Goal: Information Seeking & Learning: Understand process/instructions

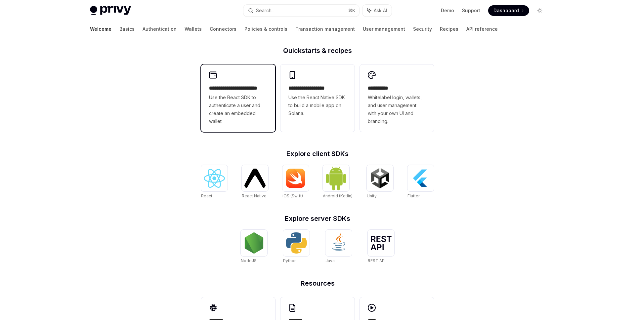
scroll to position [161, 0]
click at [216, 182] on img at bounding box center [214, 178] width 21 height 19
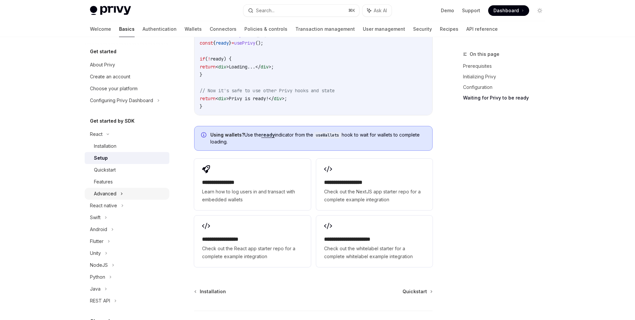
scroll to position [838, 0]
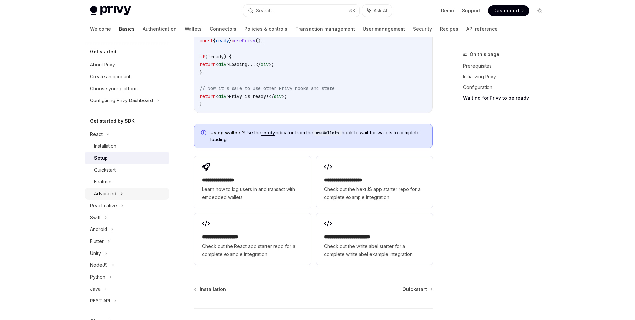
click at [105, 191] on div "Advanced" at bounding box center [105, 194] width 23 height 8
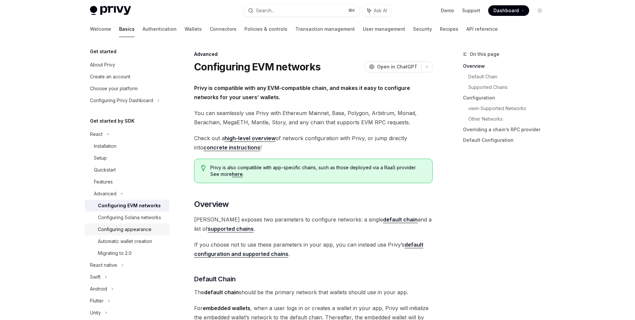
click at [132, 230] on div "Configuring appearance" at bounding box center [125, 230] width 54 height 8
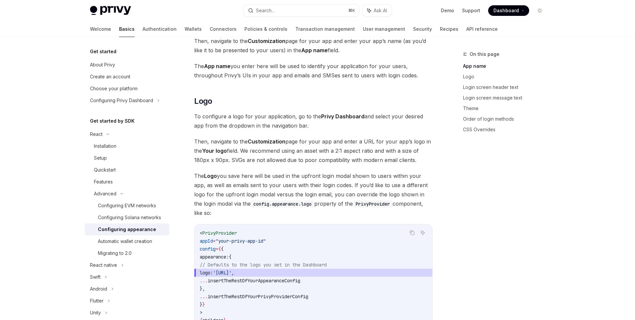
scroll to position [184, 0]
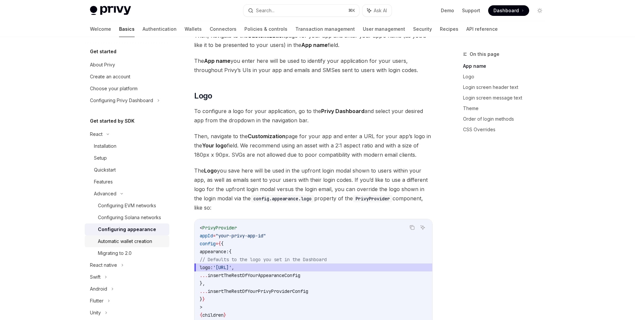
click at [126, 242] on div "Automatic wallet creation" at bounding box center [125, 242] width 54 height 8
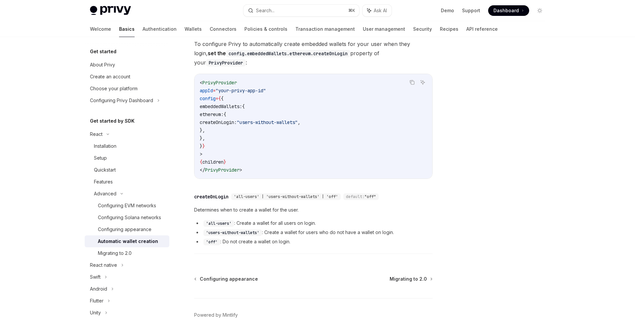
scroll to position [192, 0]
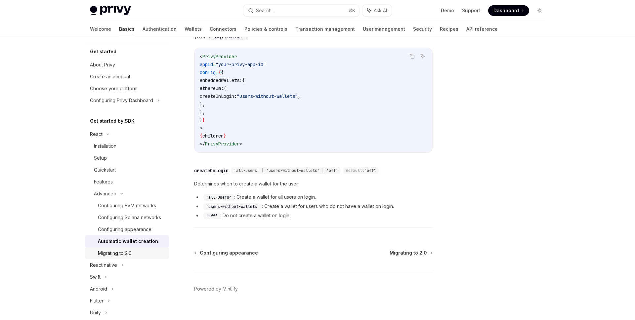
click at [121, 253] on div "Migrating to 2.0" at bounding box center [115, 254] width 34 height 8
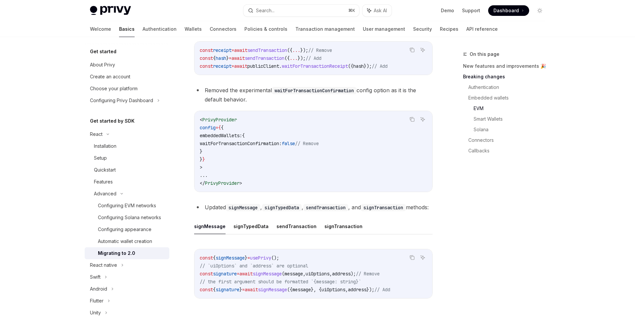
scroll to position [820, 0]
click at [513, 14] on span at bounding box center [508, 10] width 41 height 11
click at [97, 137] on div "React" at bounding box center [96, 134] width 13 height 8
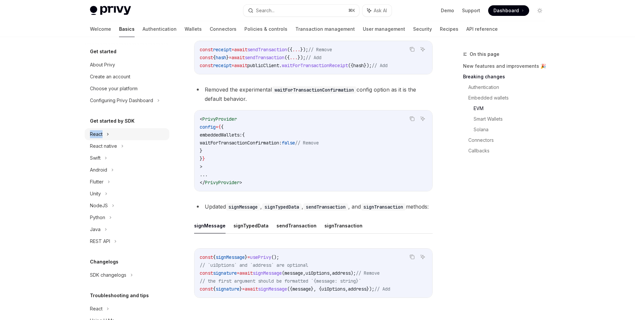
click at [97, 137] on div "React" at bounding box center [96, 134] width 13 height 8
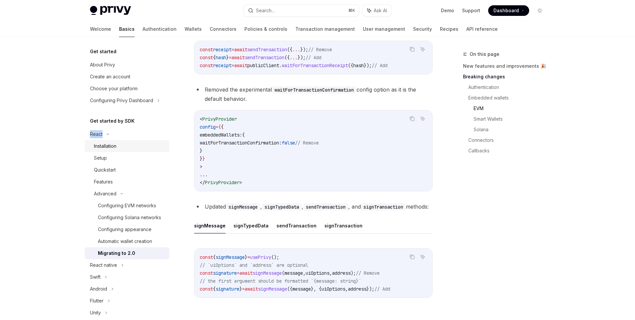
click at [100, 143] on div "Installation" at bounding box center [105, 146] width 23 height 8
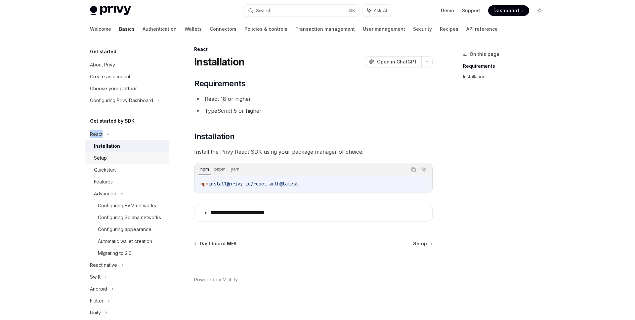
click at [104, 156] on div "Setup" at bounding box center [100, 158] width 13 height 8
type textarea "*"
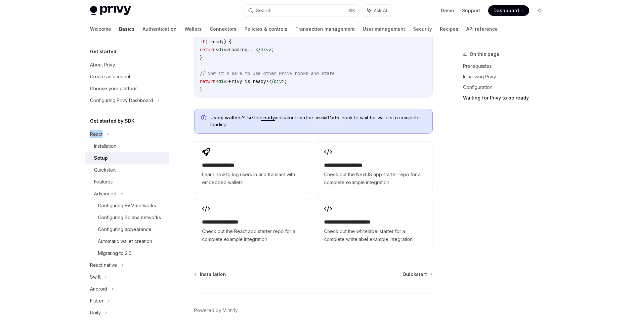
scroll to position [874, 0]
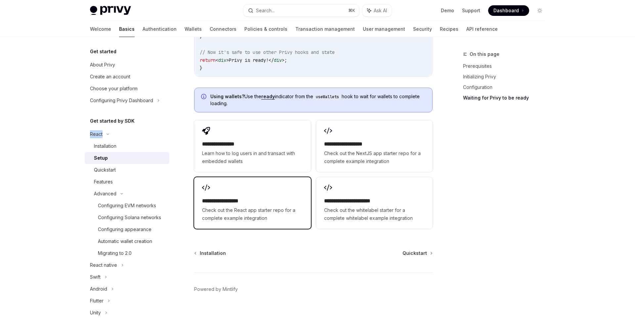
click at [258, 185] on div "**********" at bounding box center [252, 203] width 116 height 52
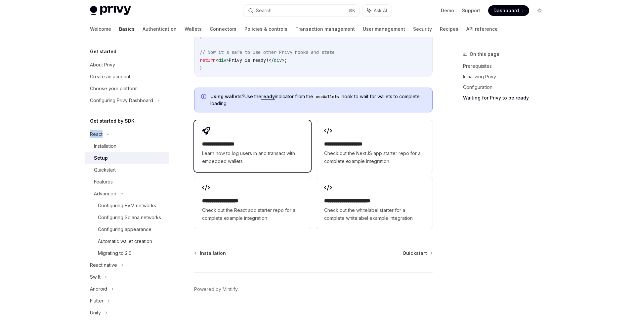
click at [264, 140] on h2 "**********" at bounding box center [252, 144] width 101 height 8
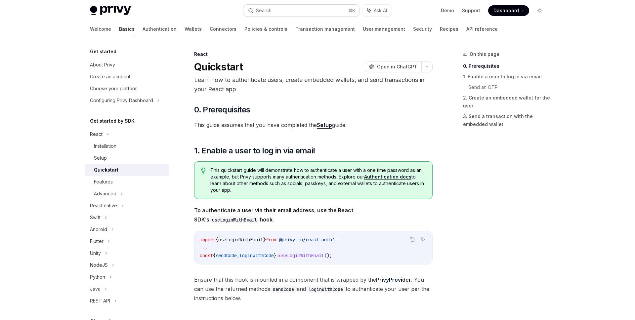
click at [300, 13] on button "Search... ⌘ K" at bounding box center [302, 11] width 116 height 12
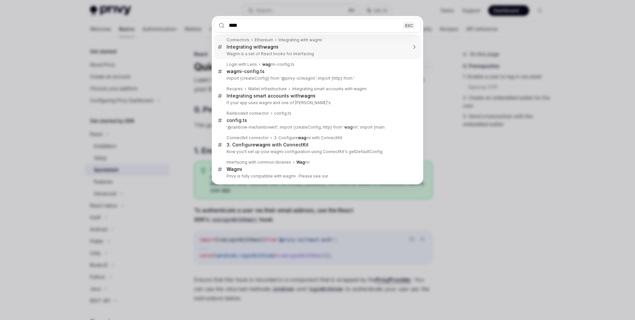
type input "*****"
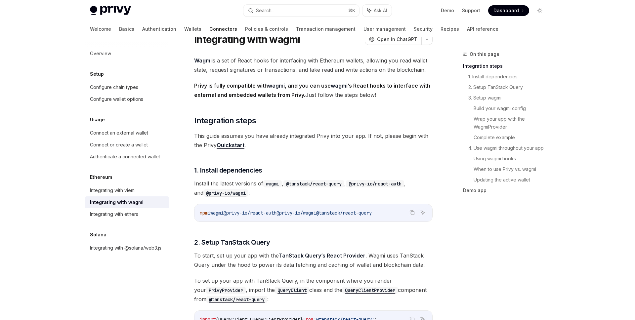
scroll to position [52, 0]
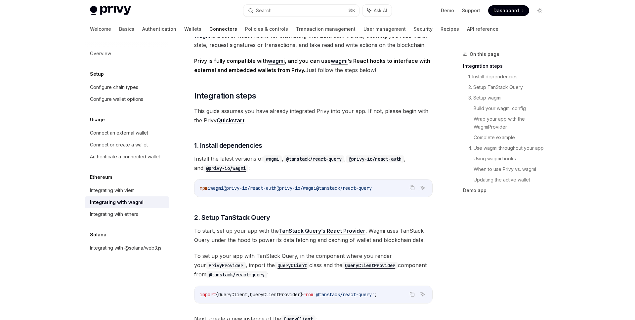
click at [277, 190] on span "@privy-io/react-auth" at bounding box center [250, 188] width 53 height 6
click at [245, 186] on span "@privy-io/react-auth" at bounding box center [250, 188] width 53 height 6
drag, startPoint x: 291, startPoint y: 187, endPoint x: 334, endPoint y: 188, distance: 43.3
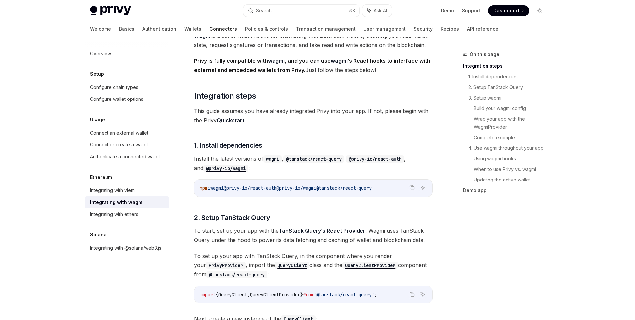
click at [334, 188] on span "npm i wagmi @privy-io/react-auth @privy-io/wagmi @tanstack/react-query" at bounding box center [286, 188] width 172 height 6
copy span "@privy-io/wagmi"
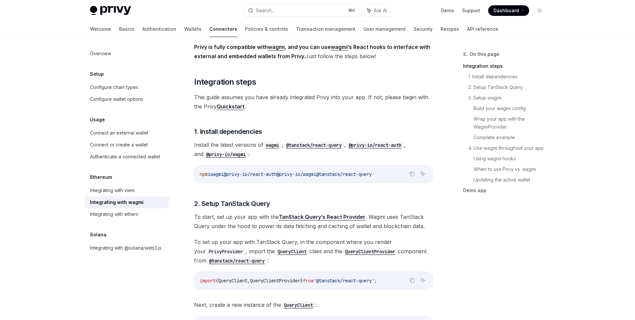
scroll to position [67, 0]
click at [298, 216] on link "TanStack Query’s React Provider" at bounding box center [322, 216] width 87 height 7
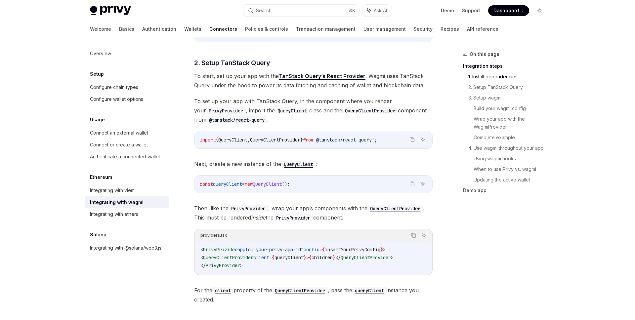
scroll to position [213, 0]
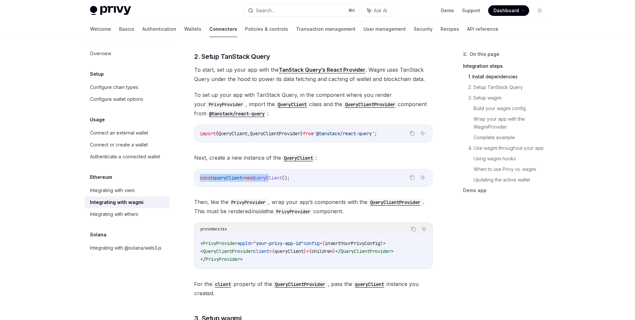
drag, startPoint x: 200, startPoint y: 177, endPoint x: 281, endPoint y: 177, distance: 80.7
click at [281, 177] on span "const queryClient = new QueryClient ();" at bounding box center [245, 178] width 90 height 6
copy span "const queryClient = new Query"
click at [255, 159] on span "Next, create a new instance of the QueryClient :" at bounding box center [313, 157] width 239 height 9
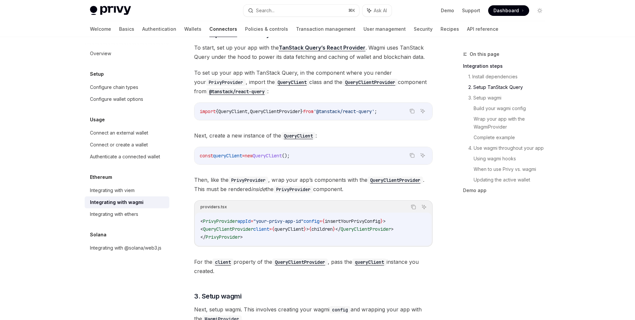
scroll to position [256, 0]
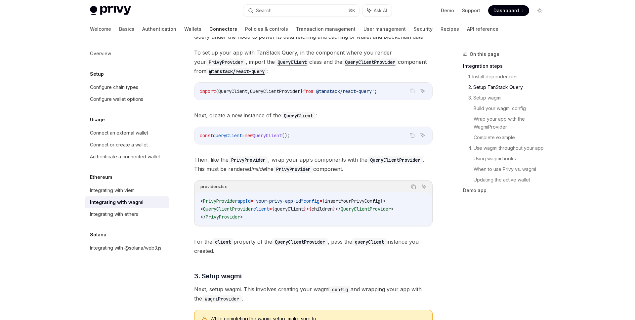
click at [230, 208] on span "QueryClientProvider" at bounding box center [228, 209] width 50 height 6
copy span "QueryClientProvider"
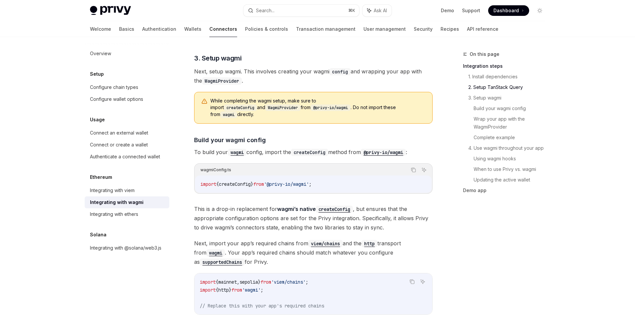
scroll to position [475, 0]
drag, startPoint x: 332, startPoint y: 176, endPoint x: 191, endPoint y: 176, distance: 141.3
copy span "import { createConfig } from '@privy-io/wagmi' ;"
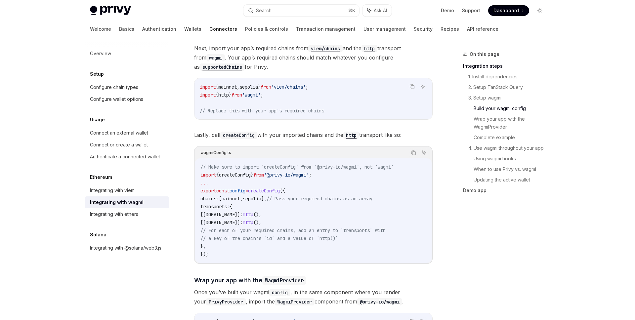
scroll to position [693, 0]
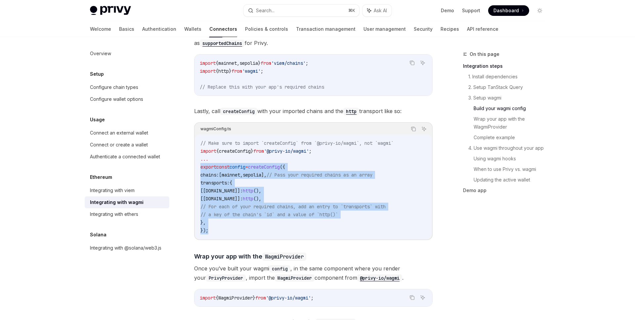
drag, startPoint x: 201, startPoint y: 159, endPoint x: 224, endPoint y: 229, distance: 73.6
click at [224, 229] on div "// Make sure to import `createConfig` from `@privy-io/wagmi`, not `wagmi` impor…" at bounding box center [313, 187] width 237 height 105
copy code "export const config = createConfig ({ chains: [ mainnet , sepolia ], // Pass yo…"
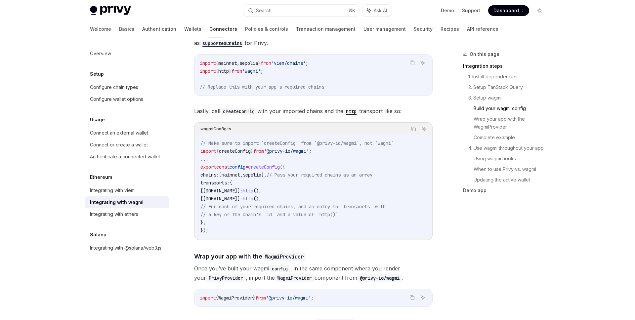
click at [337, 140] on span "// Make sure to import `createConfig` from `@privy-io/wagmi`, not `wagmi`" at bounding box center [297, 143] width 193 height 6
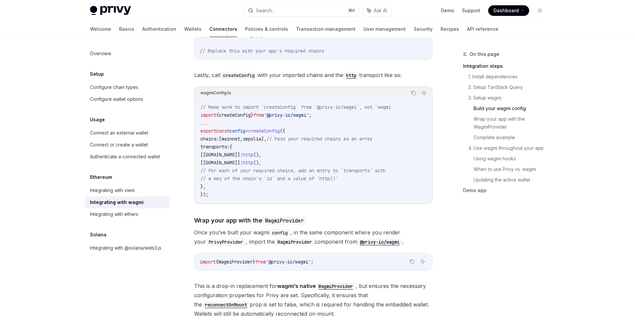
scroll to position [727, 0]
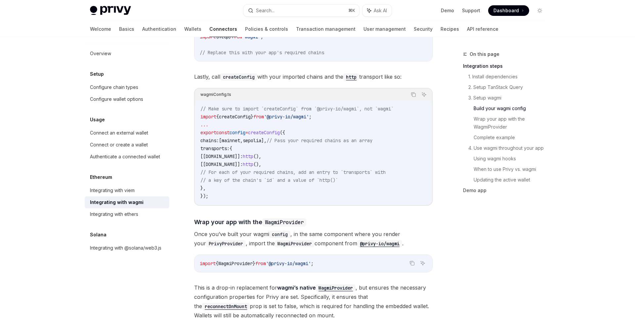
click at [224, 154] on span "[mainnet.id]:" at bounding box center [222, 157] width 42 height 6
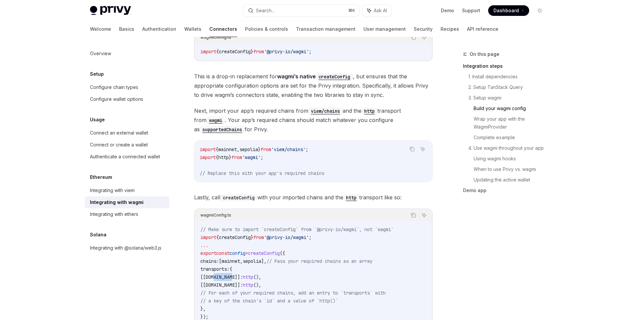
scroll to position [605, 0]
drag, startPoint x: 326, startPoint y: 143, endPoint x: 197, endPoint y: 142, distance: 129.1
click at [197, 142] on div "import { mainnet , sepolia } from 'viem/chains' ; import { http } from 'wagmi' …" at bounding box center [314, 162] width 238 height 41
copy span "import { mainnet , sepolia } from 'viem/chains' ;"
click at [217, 194] on span "Lastly, call createConfig with your imported chains and the http transport like…" at bounding box center [313, 198] width 239 height 9
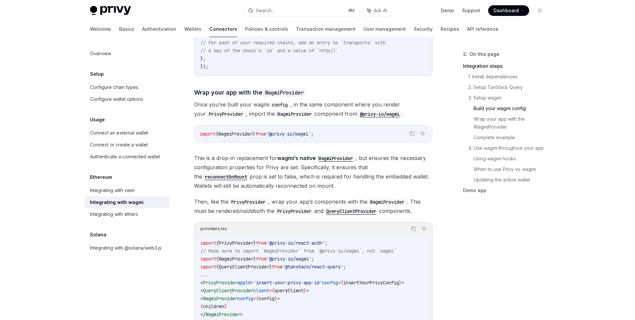
scroll to position [862, 0]
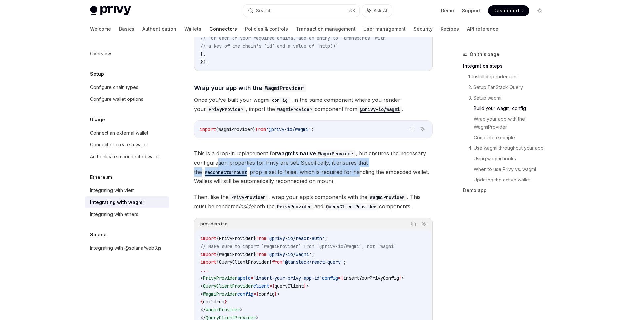
drag, startPoint x: 218, startPoint y: 156, endPoint x: 300, endPoint y: 162, distance: 82.3
click at [300, 162] on span "This is a drop-in replacement for wagmi’s native WagmiProvider , but ensures th…" at bounding box center [313, 167] width 239 height 37
click at [330, 159] on span "This is a drop-in replacement for wagmi’s native WagmiProvider , but ensures th…" at bounding box center [313, 167] width 239 height 37
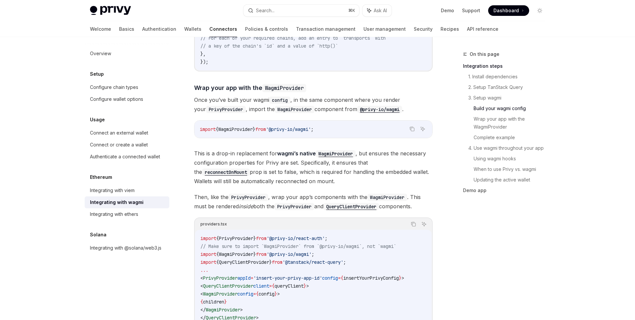
click at [250, 169] on code "reconnectOnMount" at bounding box center [226, 172] width 48 height 7
click at [290, 159] on span "This is a drop-in replacement for wagmi’s native WagmiProvider , but ensures th…" at bounding box center [313, 167] width 239 height 37
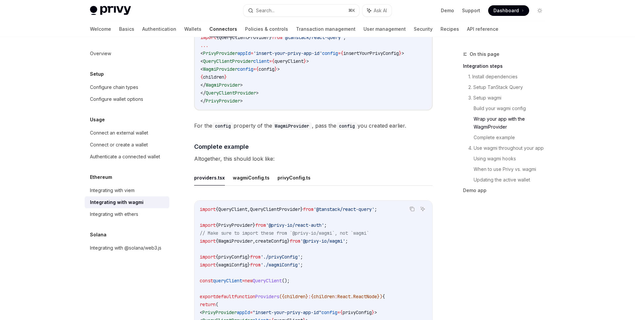
scroll to position [1131, 0]
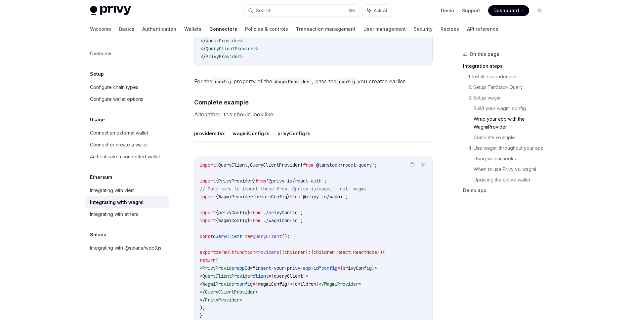
click at [246, 129] on button "wagmiConfig.ts" at bounding box center [251, 134] width 37 height 16
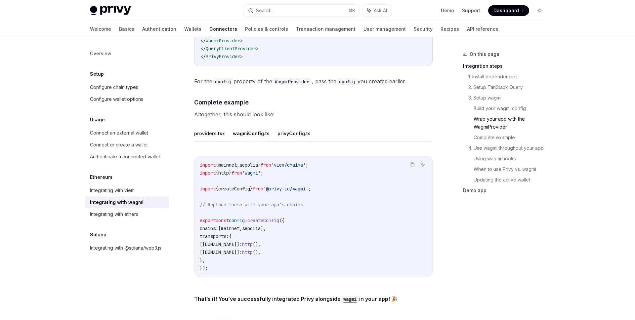
click at [295, 132] on button "privyConfig.ts" at bounding box center [294, 134] width 33 height 16
type textarea "*"
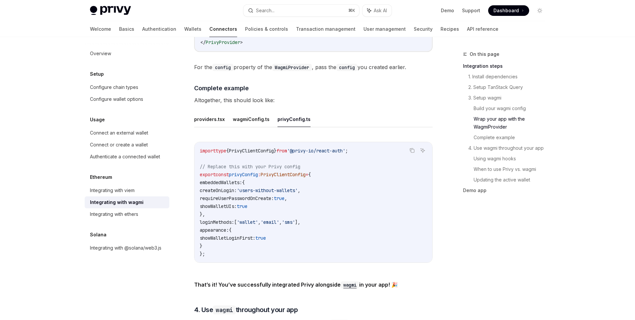
scroll to position [1168, 0]
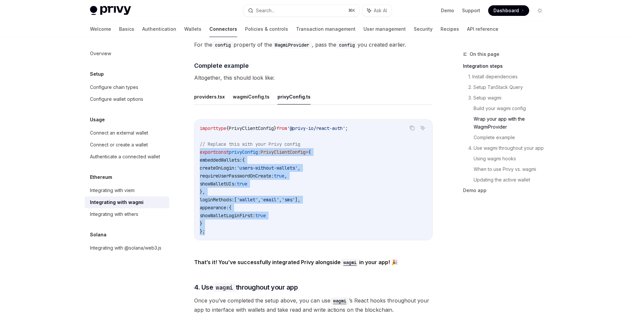
drag, startPoint x: 200, startPoint y: 148, endPoint x: 230, endPoint y: 227, distance: 85.2
click at [230, 227] on code "import type { PrivyClientConfig } from '@privy-io/react-auth' ; // Replace this…" at bounding box center [313, 179] width 227 height 111
copy code "export const privyConfig : PrivyClientConfig = { embeddedWallets: { createOnLog…"
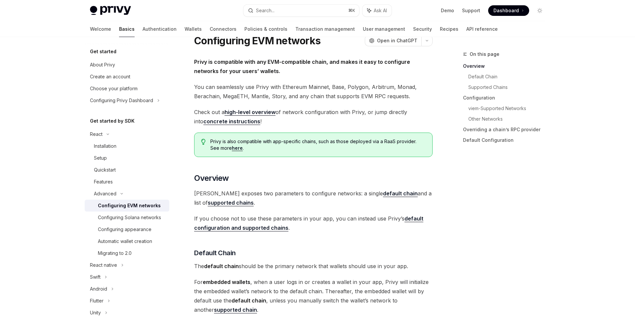
scroll to position [61, 0]
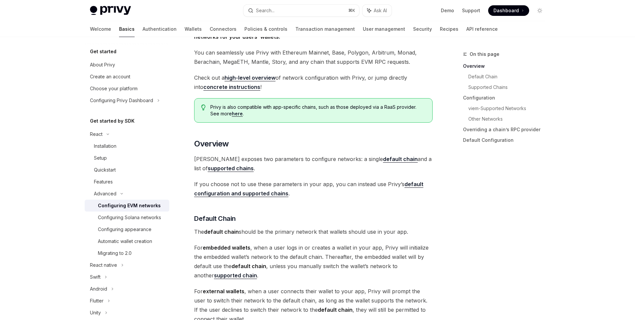
click at [383, 158] on strong "default chain" at bounding box center [400, 159] width 35 height 7
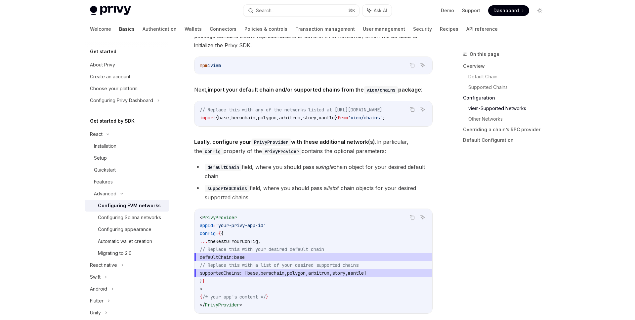
scroll to position [739, 0]
click at [229, 273] on span "supportedChains" at bounding box center [220, 272] width 40 height 6
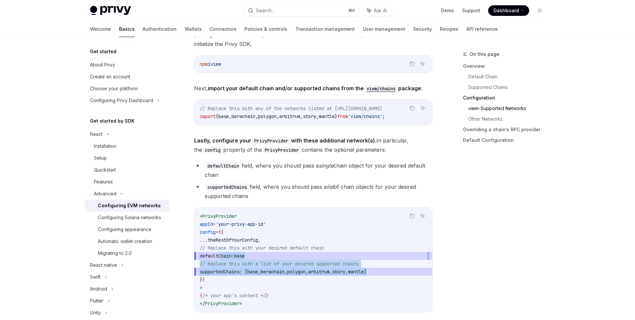
drag, startPoint x: 221, startPoint y: 258, endPoint x: 415, endPoint y: 272, distance: 194.1
click at [415, 272] on code "< PrivyProvider appId = 'your-privy-app-id' config = { { ... theRestOfYourConfi…" at bounding box center [313, 259] width 227 height 95
copy code "defaultChain: base // Replace this with a list of your desired supported chains…"
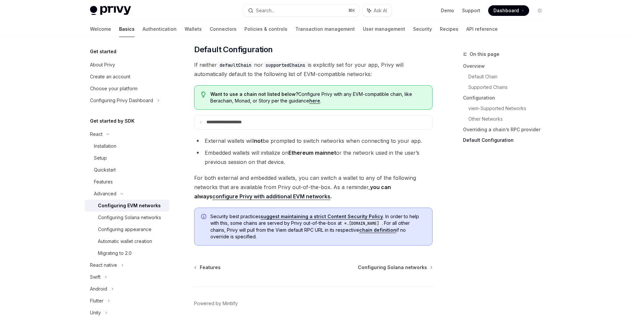
scroll to position [1677, 0]
